Goal: Book appointment/travel/reservation

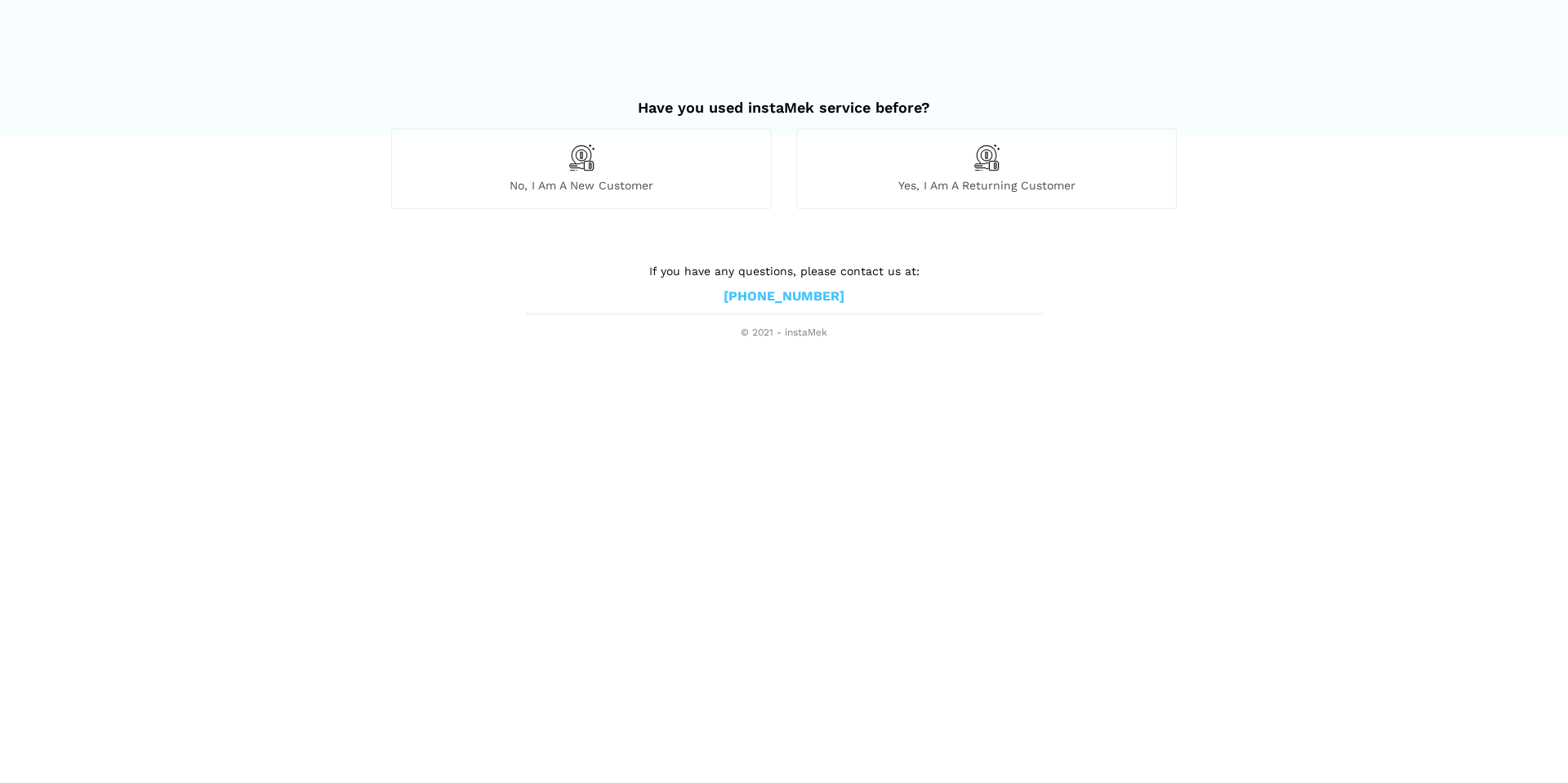
click at [980, 174] on div "Yes, I am a returning customer" at bounding box center [986, 168] width 381 height 80
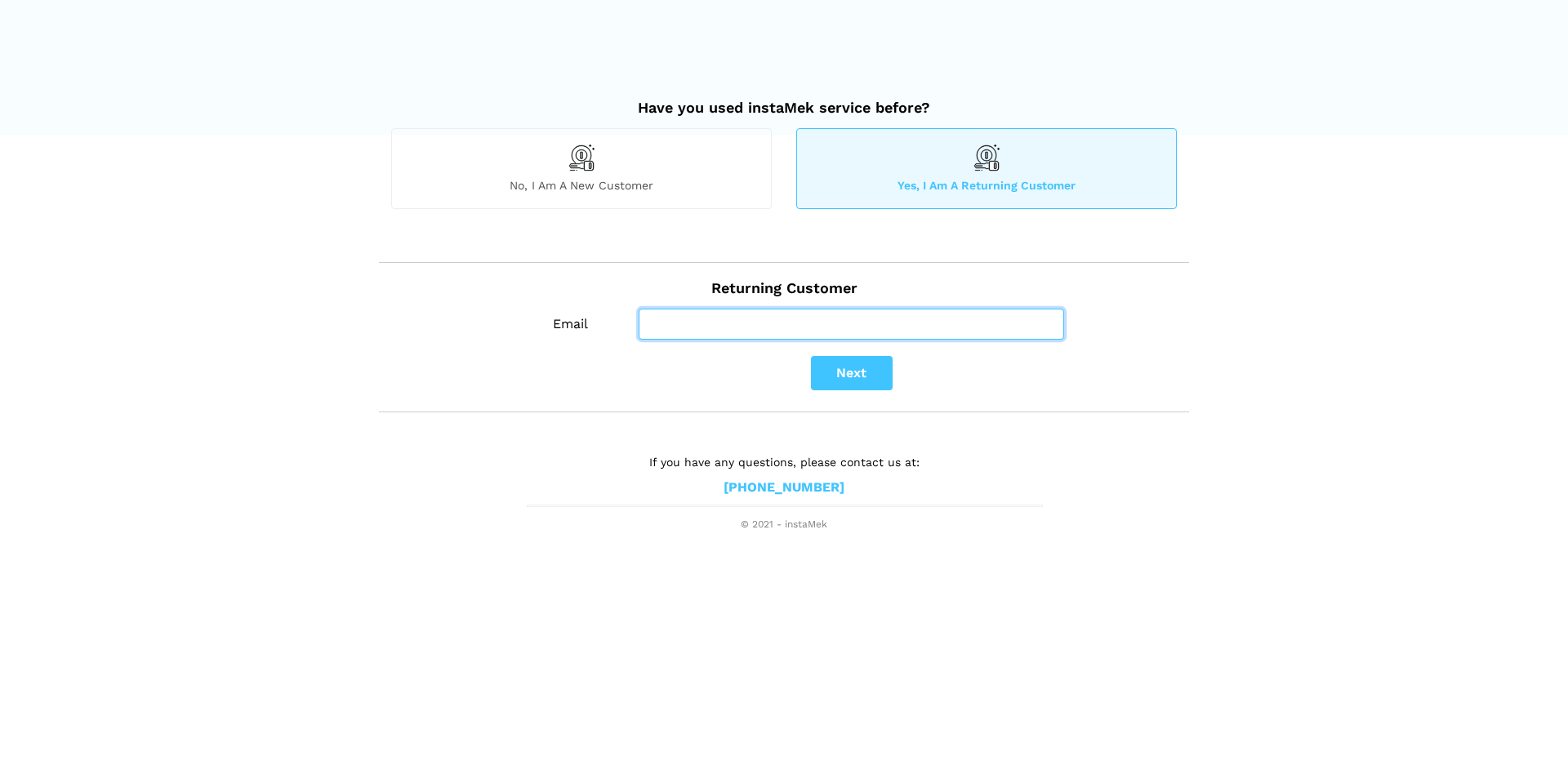
click at [715, 325] on input "Email" at bounding box center [851, 324] width 425 height 31
type input "[EMAIL_ADDRESS][DOMAIN_NAME]"
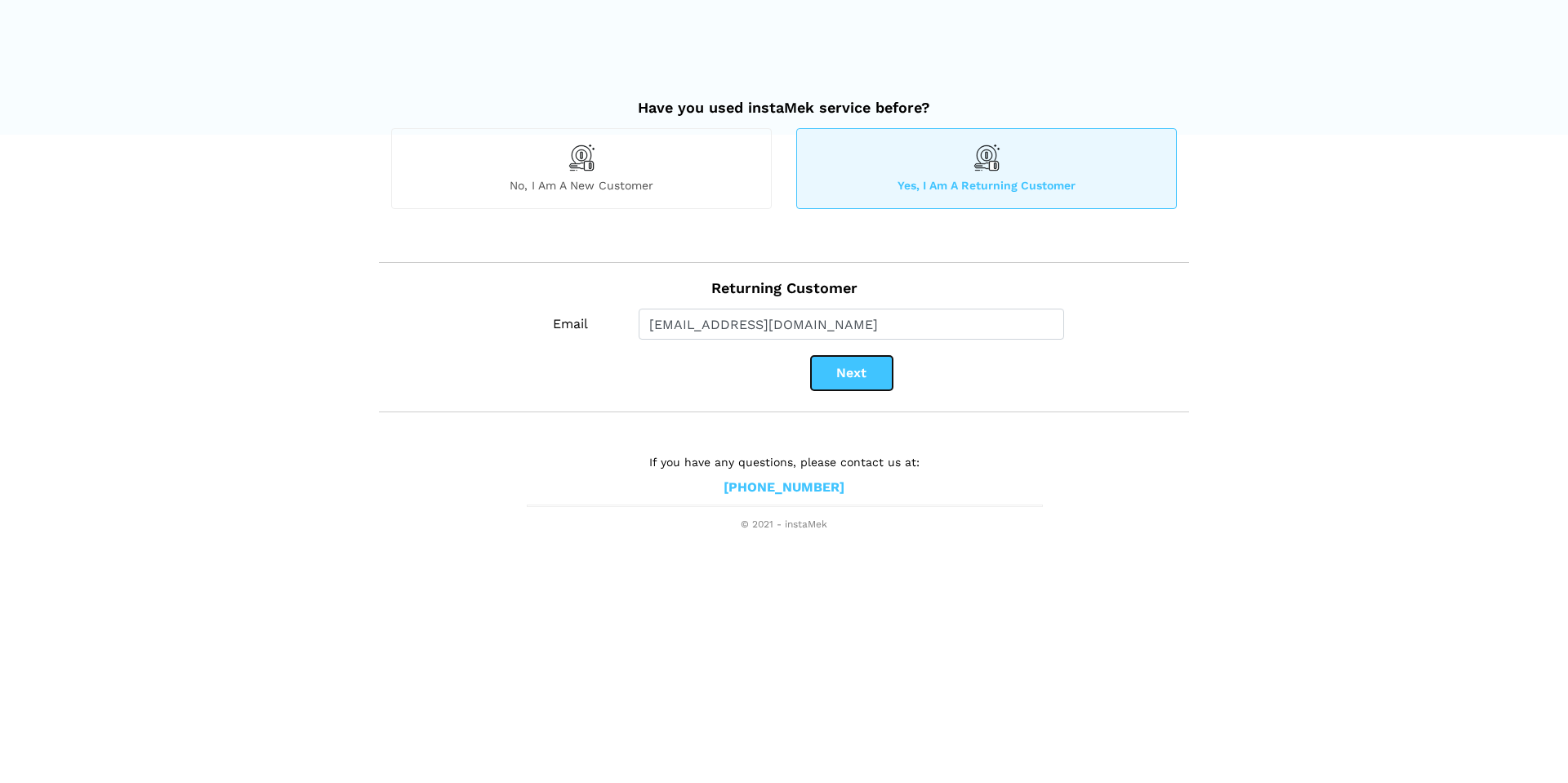
click at [843, 381] on button "Next" at bounding box center [852, 373] width 82 height 34
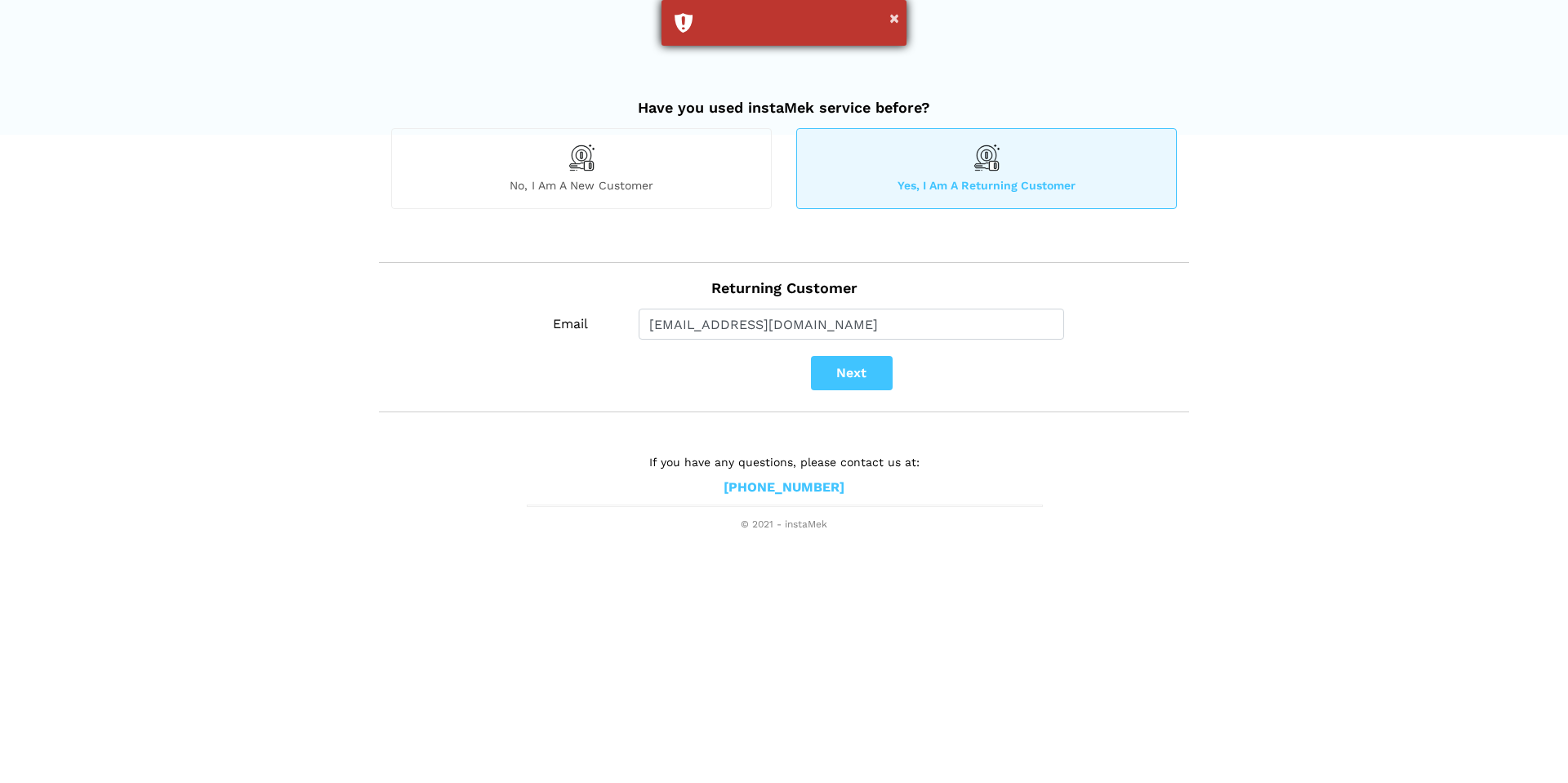
click at [677, 21] on div "×" at bounding box center [784, 23] width 245 height 45
click at [560, 170] on div "No, I am a new customer" at bounding box center [582, 168] width 381 height 80
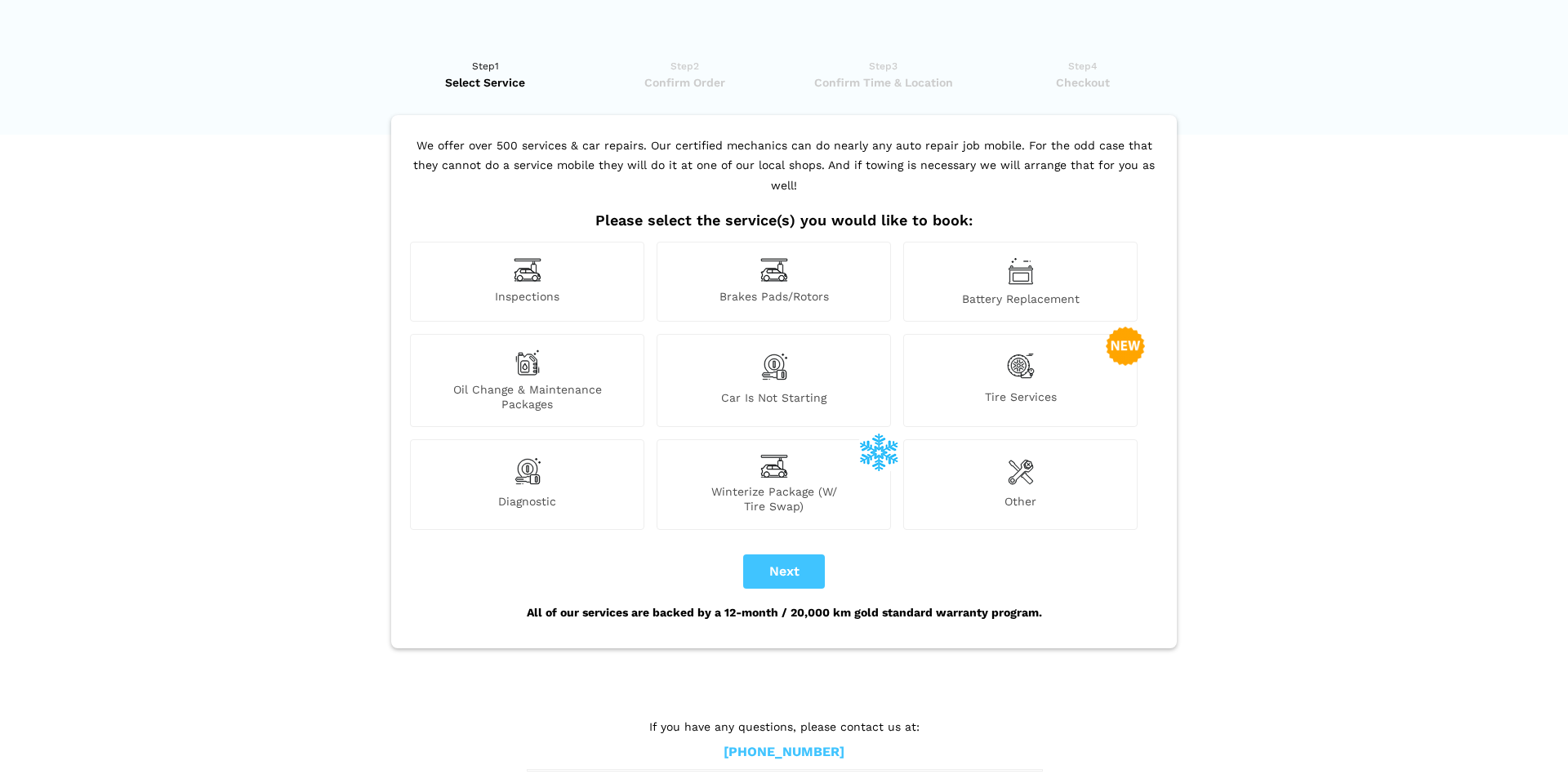
click at [1005, 361] on div "Tire Services" at bounding box center [1020, 380] width 235 height 93
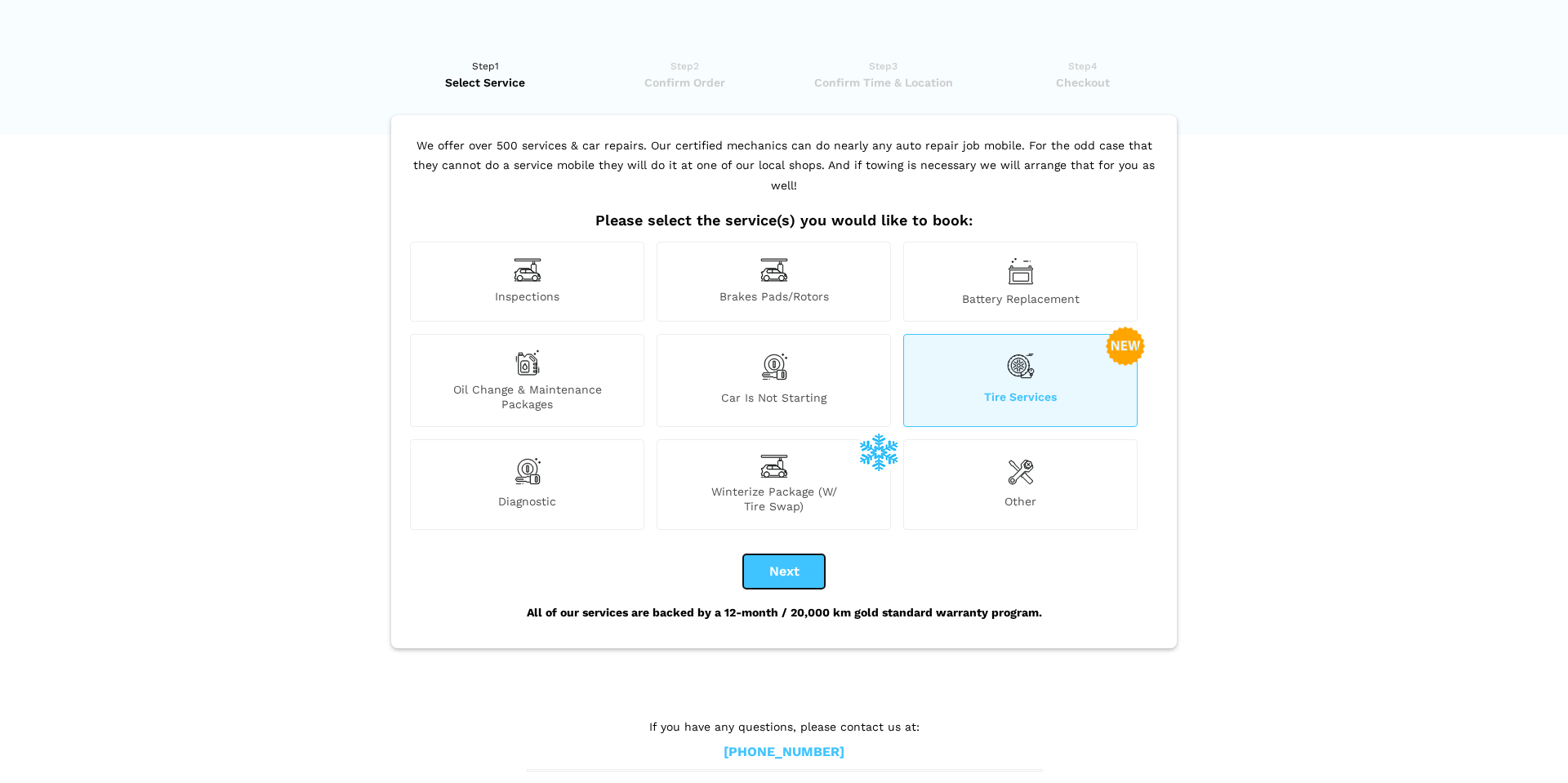
click at [759, 555] on button "Next" at bounding box center [784, 572] width 82 height 34
checkbox input "true"
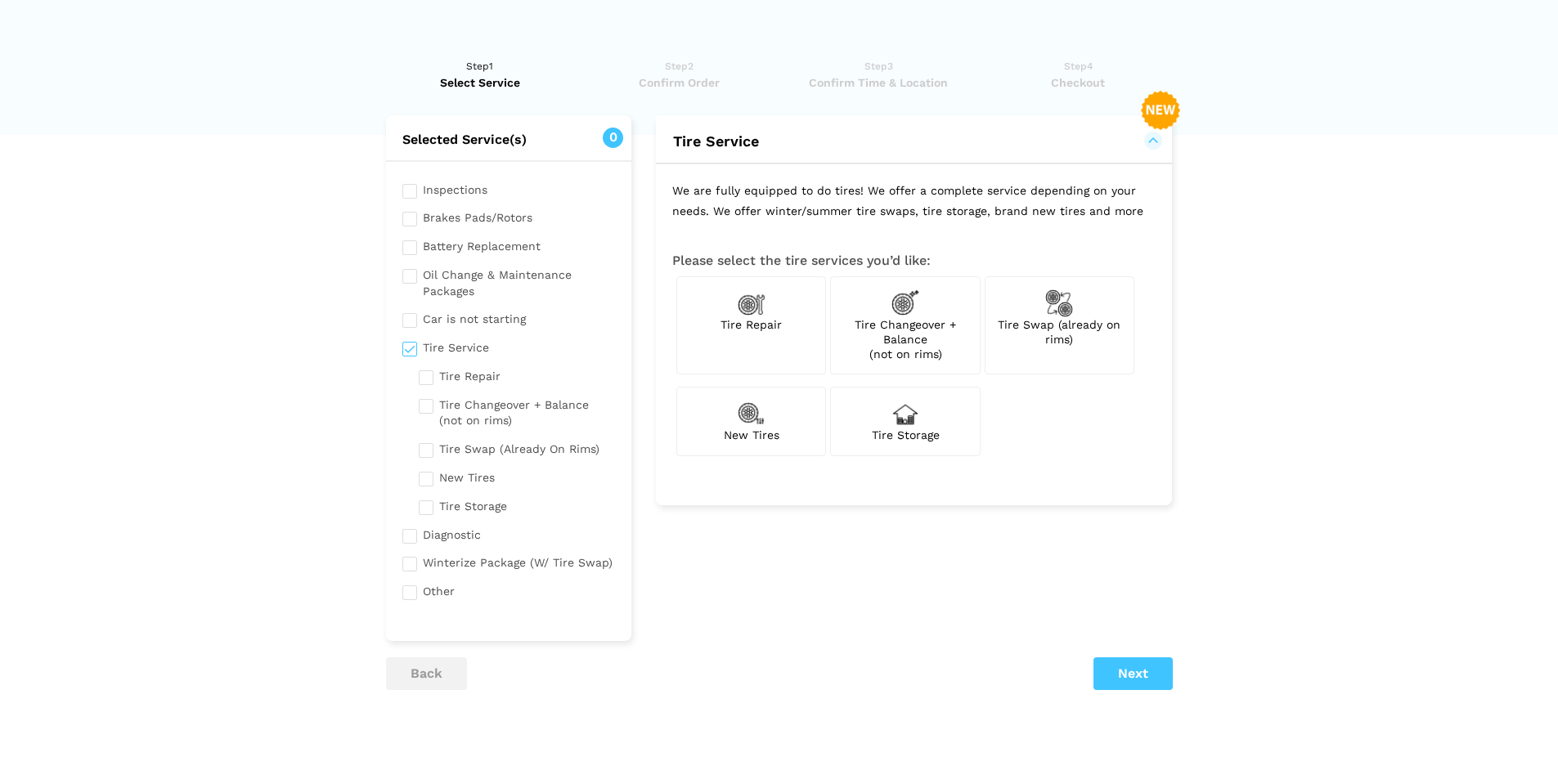
click at [1059, 317] on div "Tire Swap (already on rims)" at bounding box center [1060, 326] width 150 height 99
checkbox input "true"
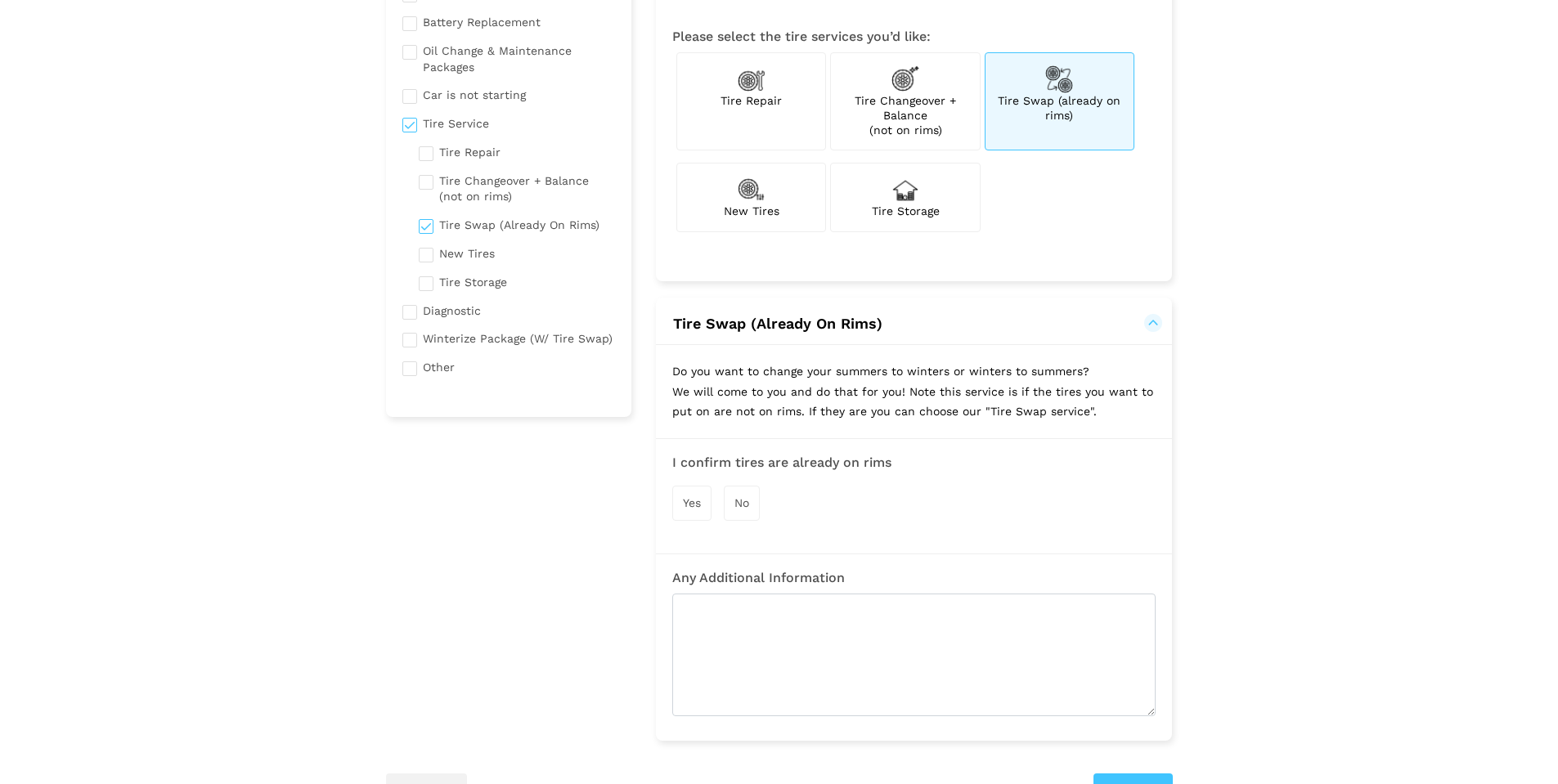
scroll to position [245, 0]
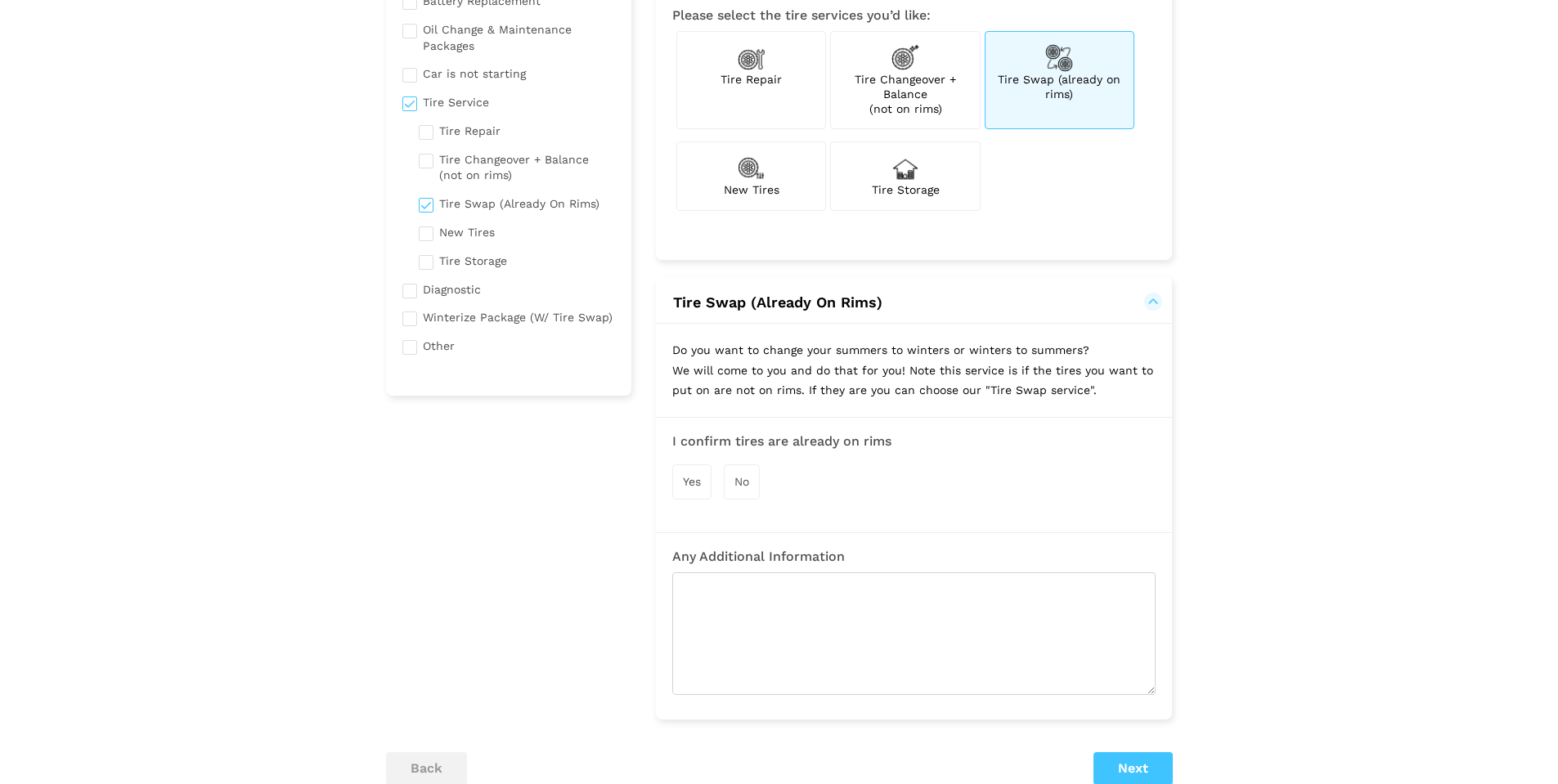
click at [695, 482] on span "Yes" at bounding box center [692, 481] width 18 height 13
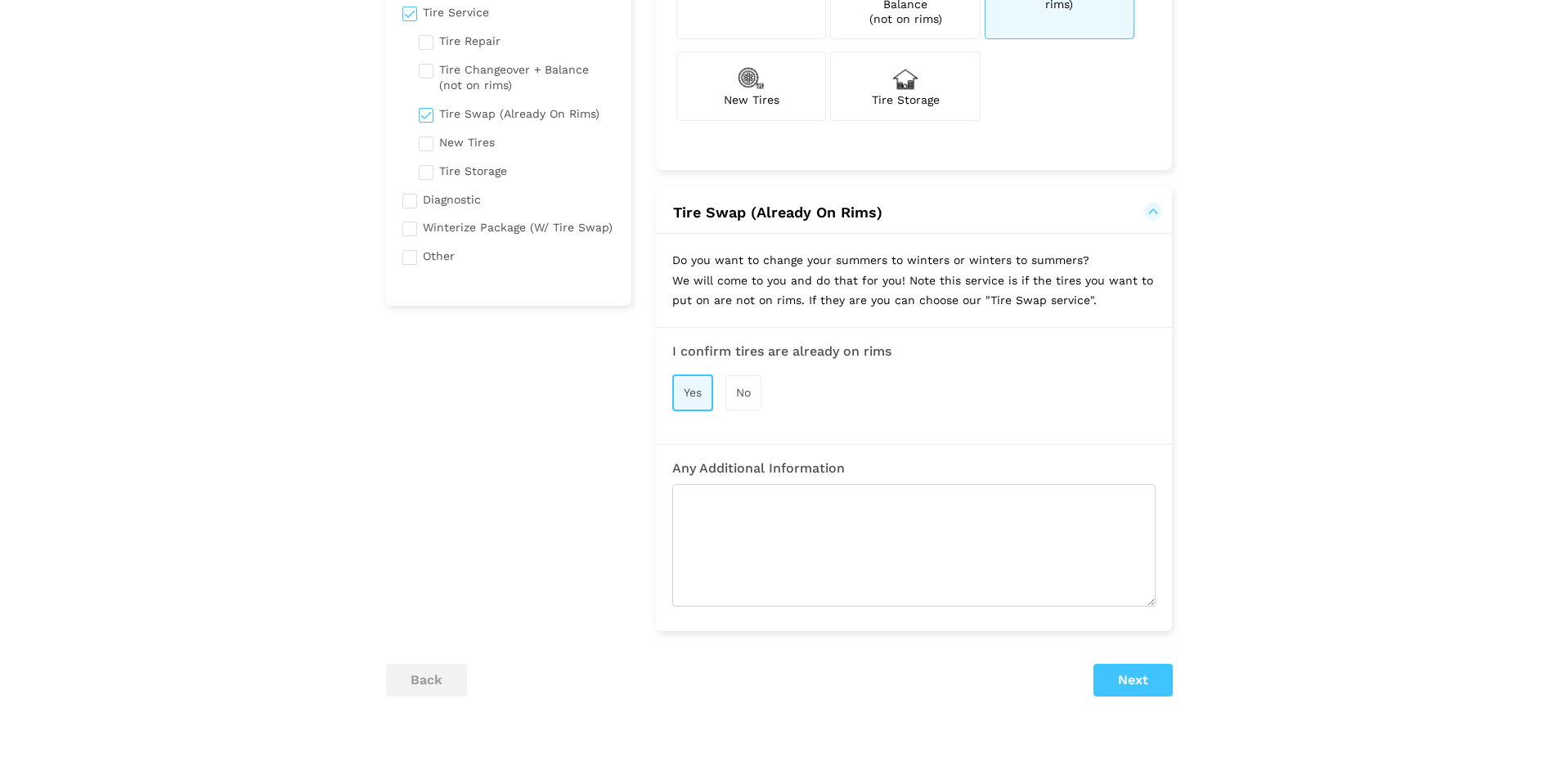
scroll to position [327, 0]
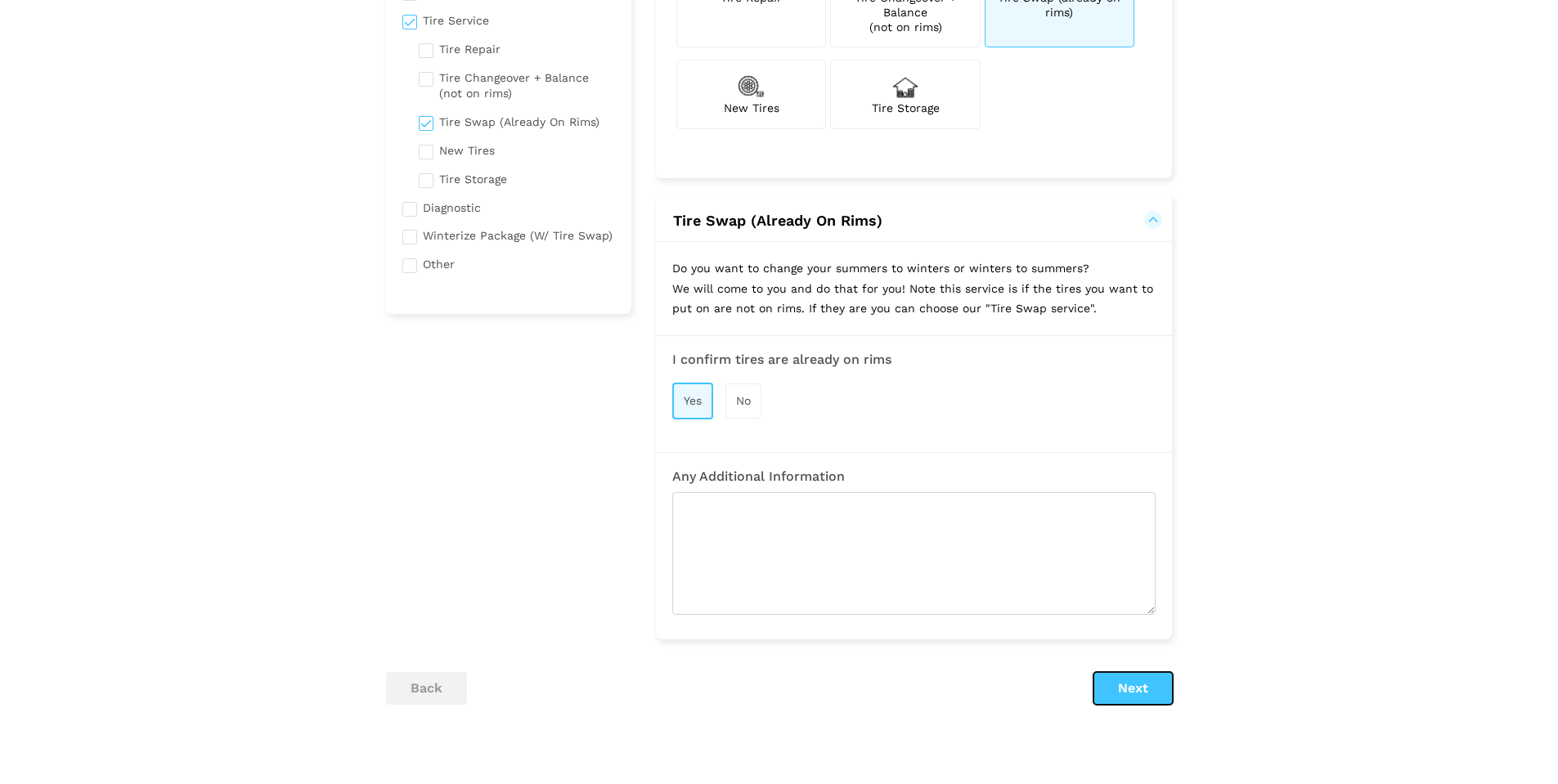
click at [1128, 676] on button "Next" at bounding box center [1133, 689] width 79 height 33
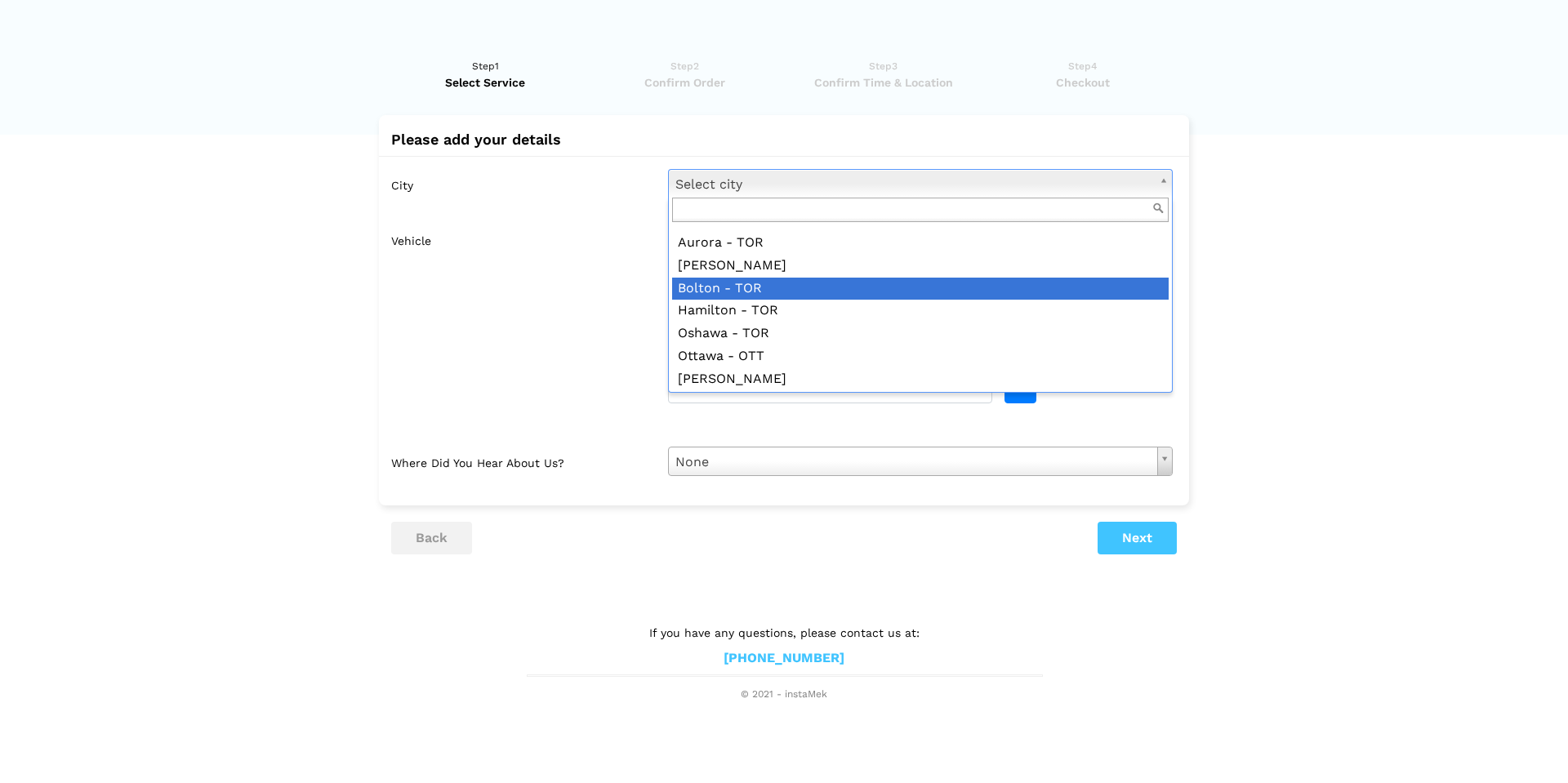
scroll to position [2265, 0]
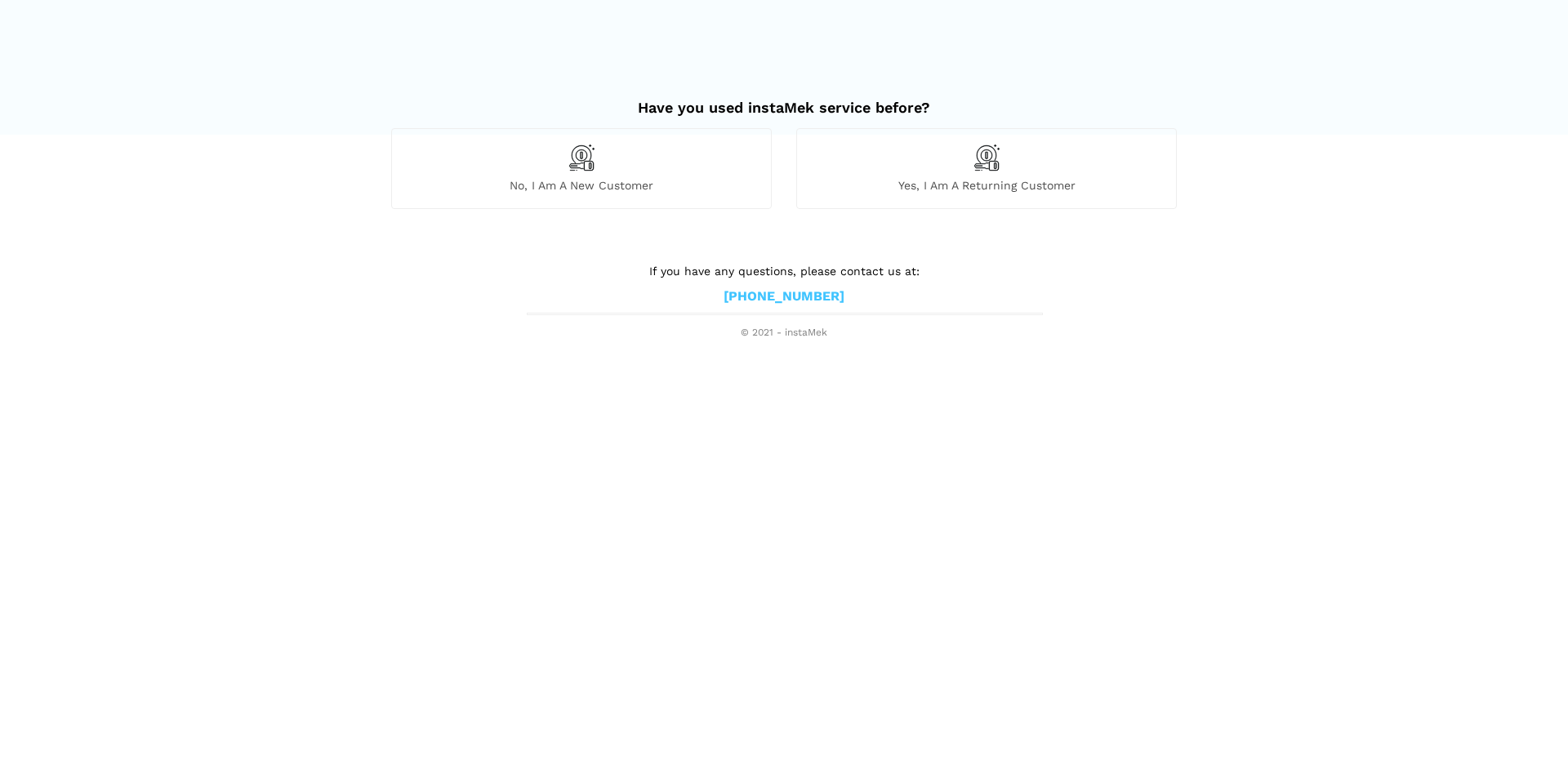
click at [590, 181] on span "No, I am a new customer" at bounding box center [581, 185] width 379 height 14
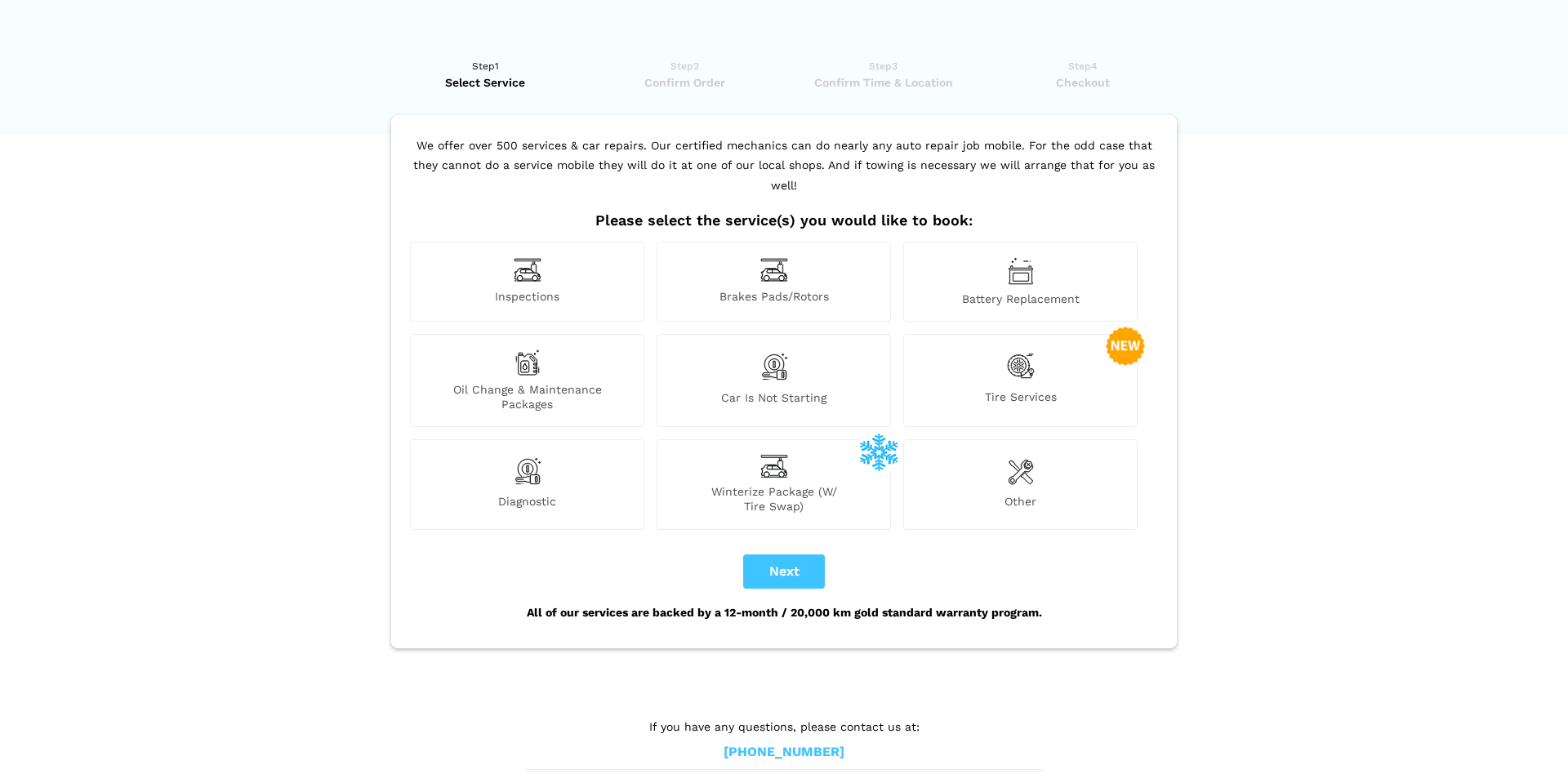
click at [779, 458] on div "Winterize Package (W/ Tire Swap)" at bounding box center [773, 484] width 235 height 90
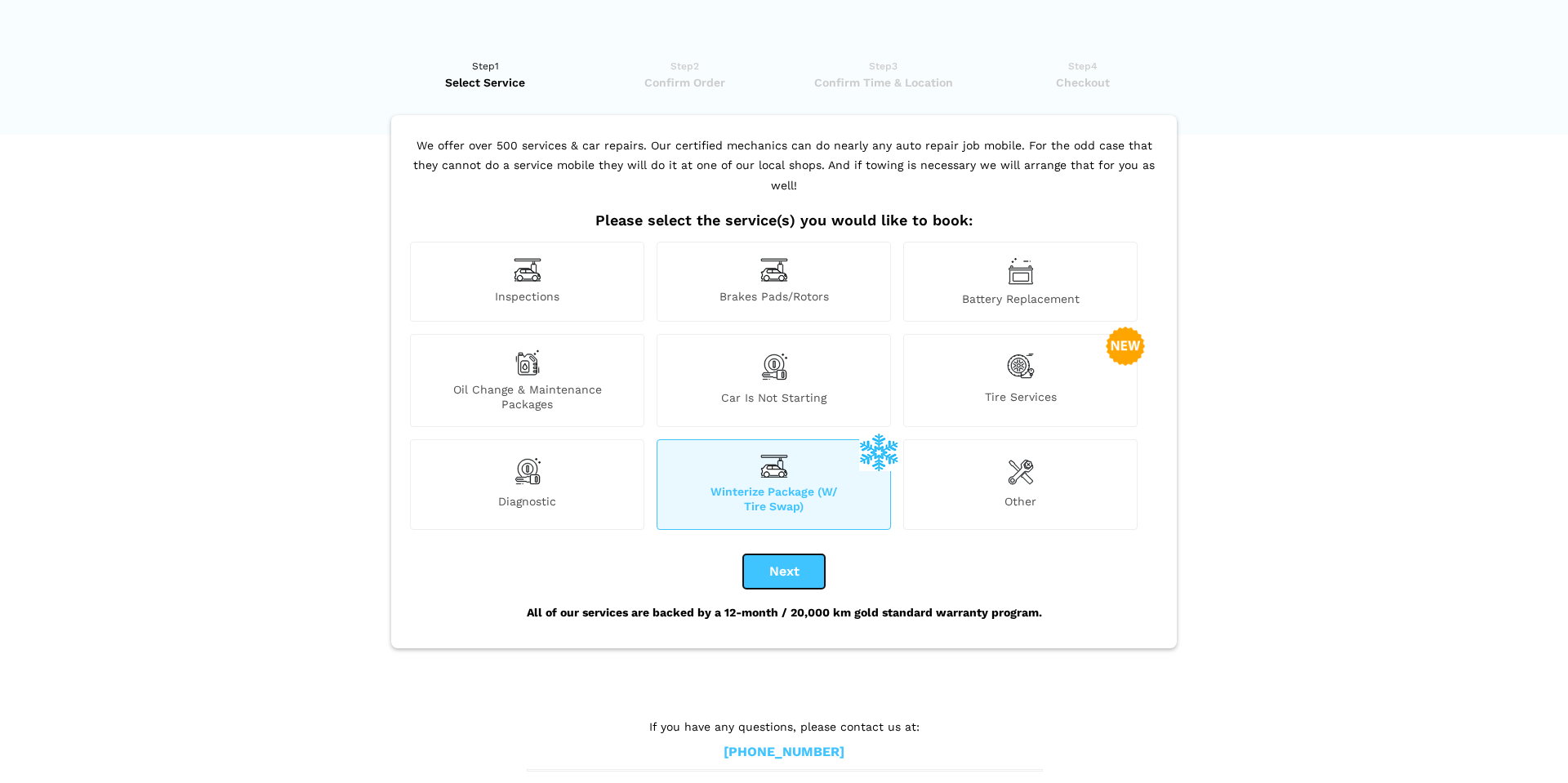
click at [785, 556] on button "Next" at bounding box center [784, 572] width 82 height 34
checkbox input "true"
